Goal: Information Seeking & Learning: Learn about a topic

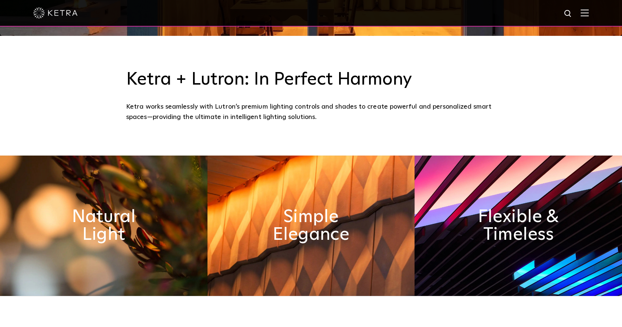
click at [589, 18] on div at bounding box center [311, 13] width 556 height 26
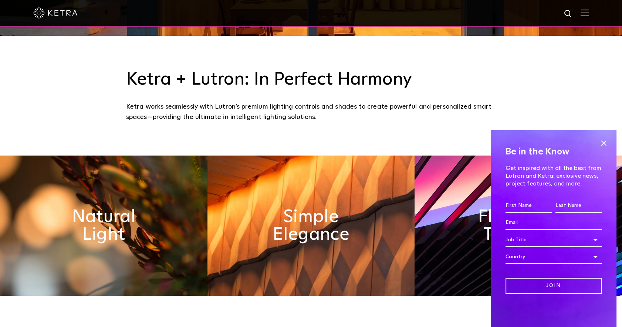
click at [589, 16] on img at bounding box center [585, 12] width 8 height 7
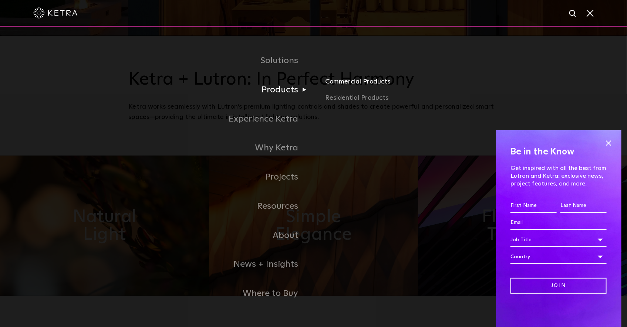
click at [338, 87] on link "Commercial Products" at bounding box center [411, 85] width 173 height 16
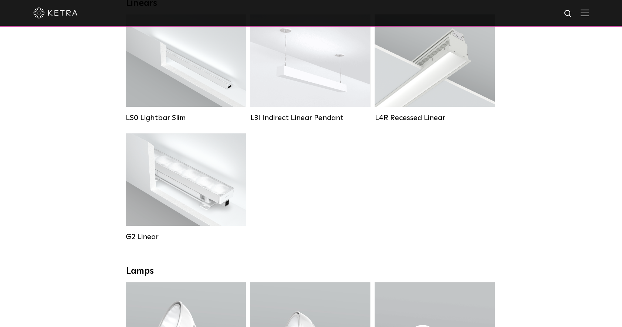
scroll to position [437, 0]
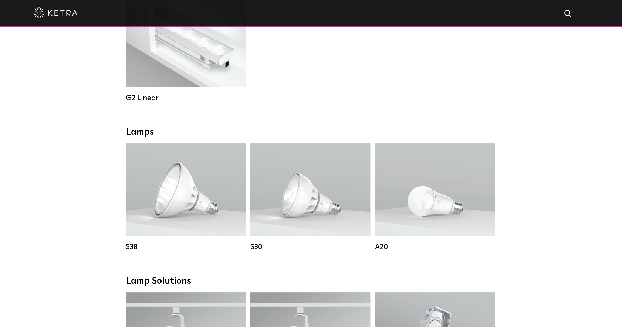
click at [88, 200] on div "Downlights D2 Downlight Family Lumen Output: 1200 Colors: White / Black / Gloss…" at bounding box center [311, 284] width 622 height 1149
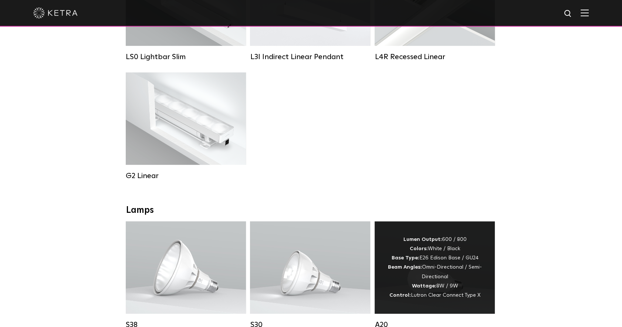
scroll to position [494, 0]
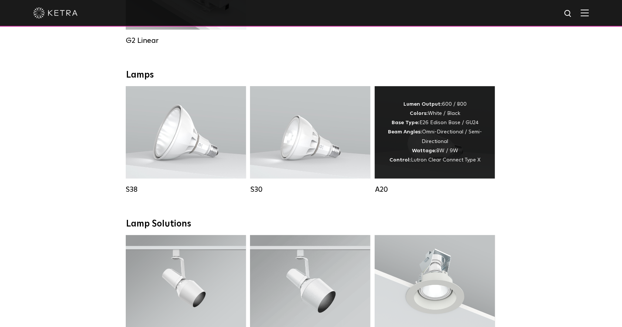
click at [432, 162] on div "Lumen Output: 600 / 800 Colors: White / Black Base Type: E26 Edison Base / GU24…" at bounding box center [435, 132] width 98 height 65
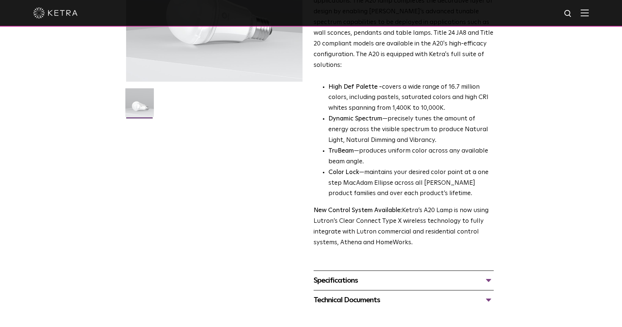
scroll to position [145, 0]
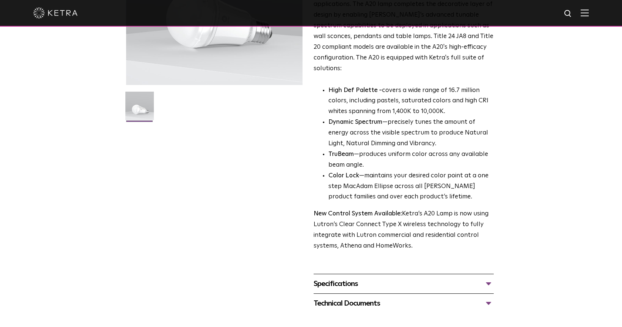
click at [362, 278] on div "Specifications" at bounding box center [404, 284] width 180 height 12
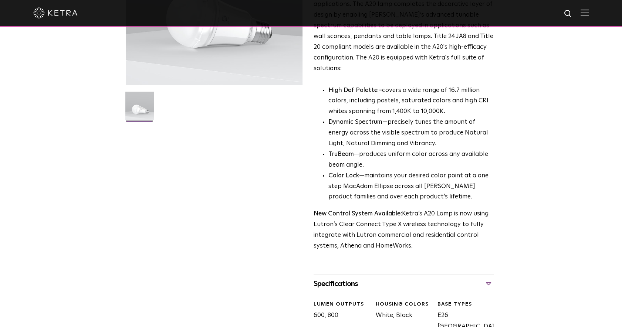
scroll to position [292, 0]
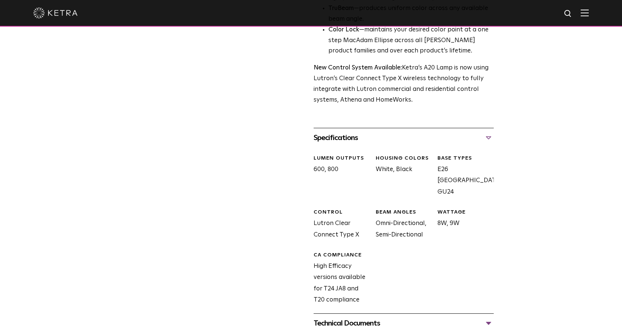
click at [377, 301] on div "LUMEN OUTPUTS 600, 800 HOUSING COLORS White, Black BASE TYPES E26 [GEOGRAPHIC_D…" at bounding box center [401, 236] width 186 height 177
click at [377, 318] on div "Technical Documents" at bounding box center [404, 324] width 180 height 12
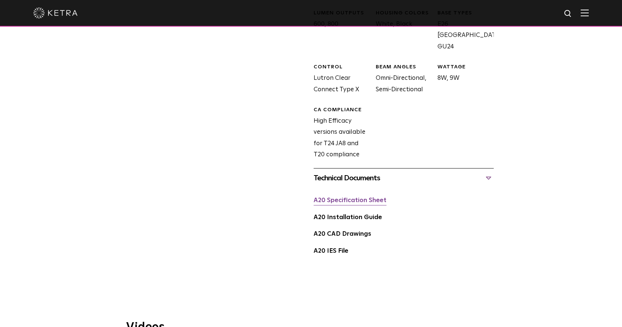
click at [367, 198] on link "A20 Specification Sheet" at bounding box center [350, 201] width 73 height 6
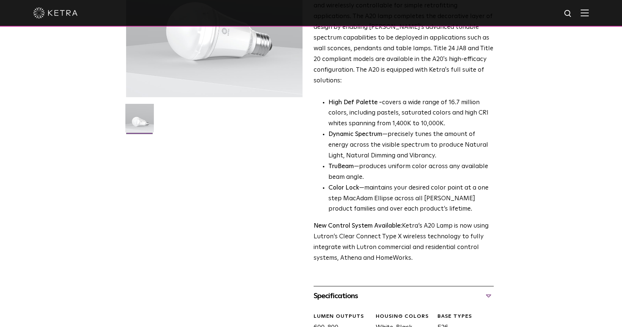
scroll to position [0, 0]
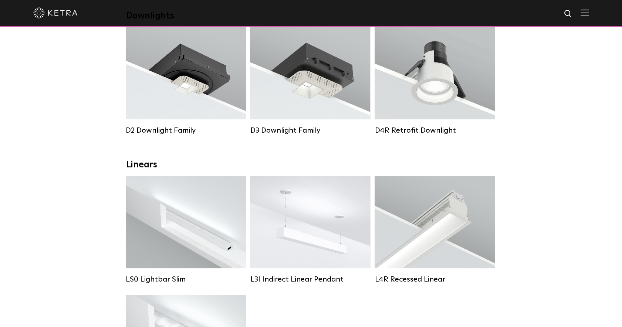
scroll to position [131, 0]
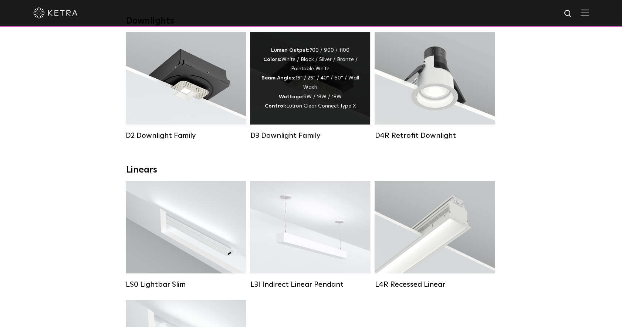
click at [343, 101] on div "Lumen Output: 700 / 900 / 1100 Colors: White / Black / Silver / Bronze / Painta…" at bounding box center [310, 78] width 98 height 65
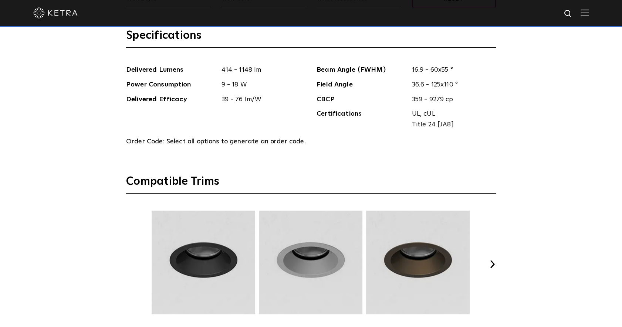
scroll to position [1166, 0]
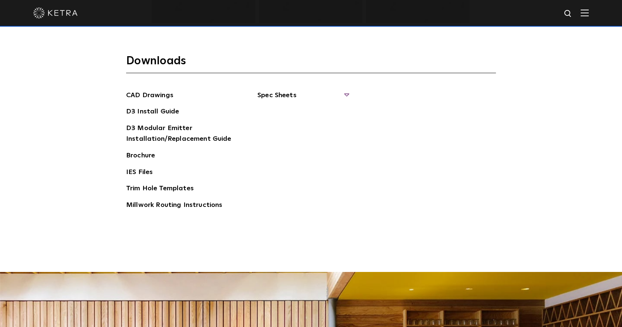
click at [293, 92] on span "Spec Sheets" at bounding box center [302, 98] width 91 height 16
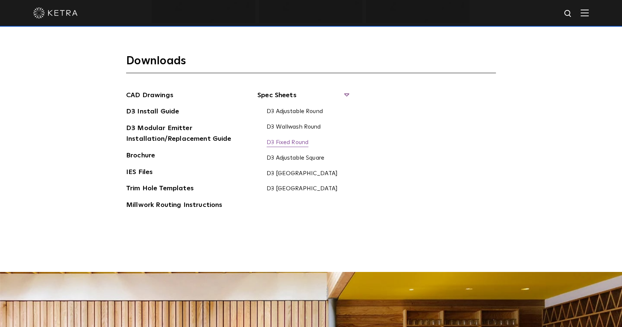
click at [292, 139] on link "D3 Fixed Round" at bounding box center [288, 143] width 42 height 8
